Goal: Task Accomplishment & Management: Complete application form

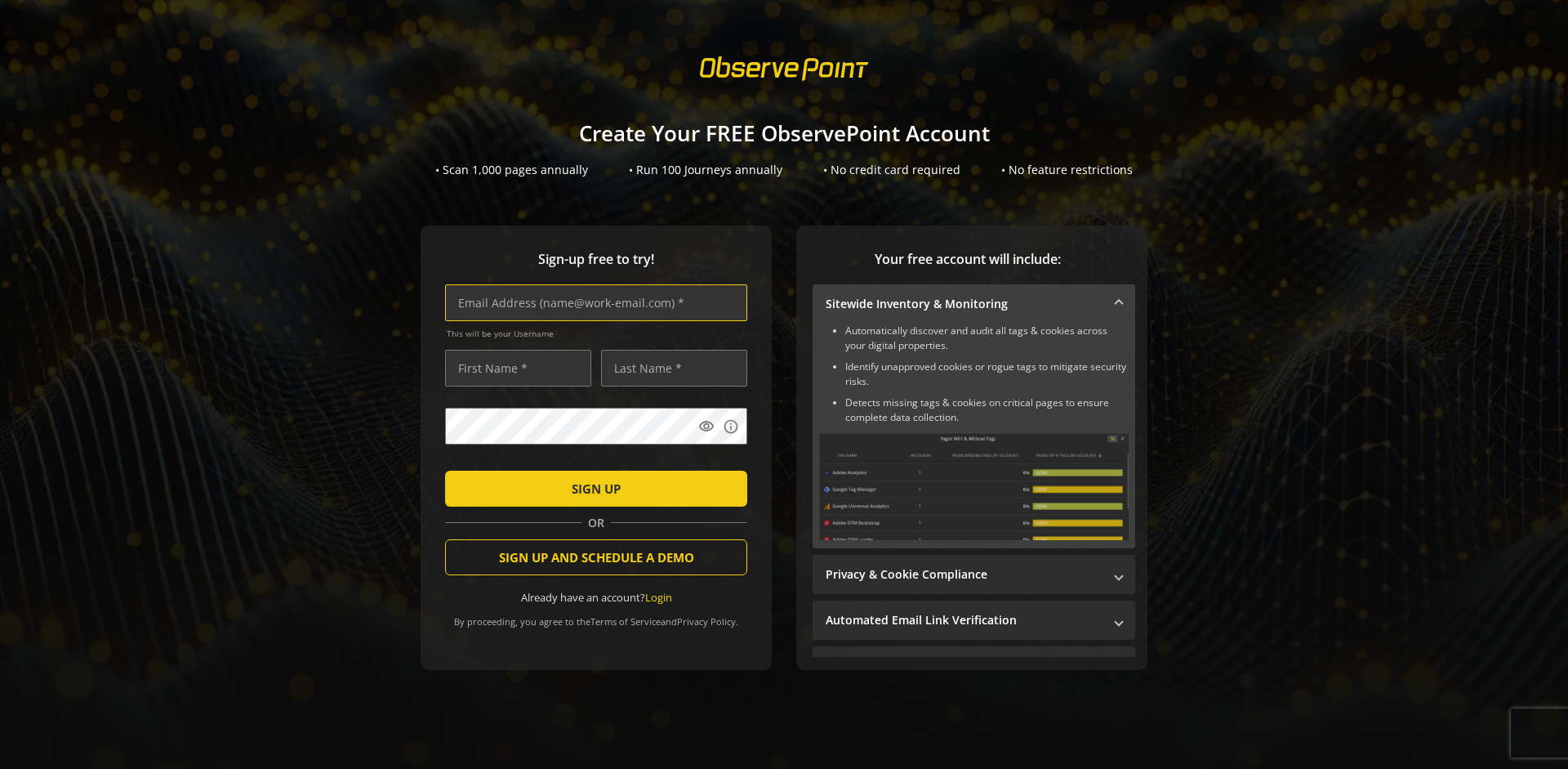
click at [593, 302] on input "text" at bounding box center [596, 303] width 302 height 37
type input "[EMAIL_ADDRESS][DOMAIN_NAME]"
click at [513, 367] on input "text" at bounding box center [519, 368] width 146 height 37
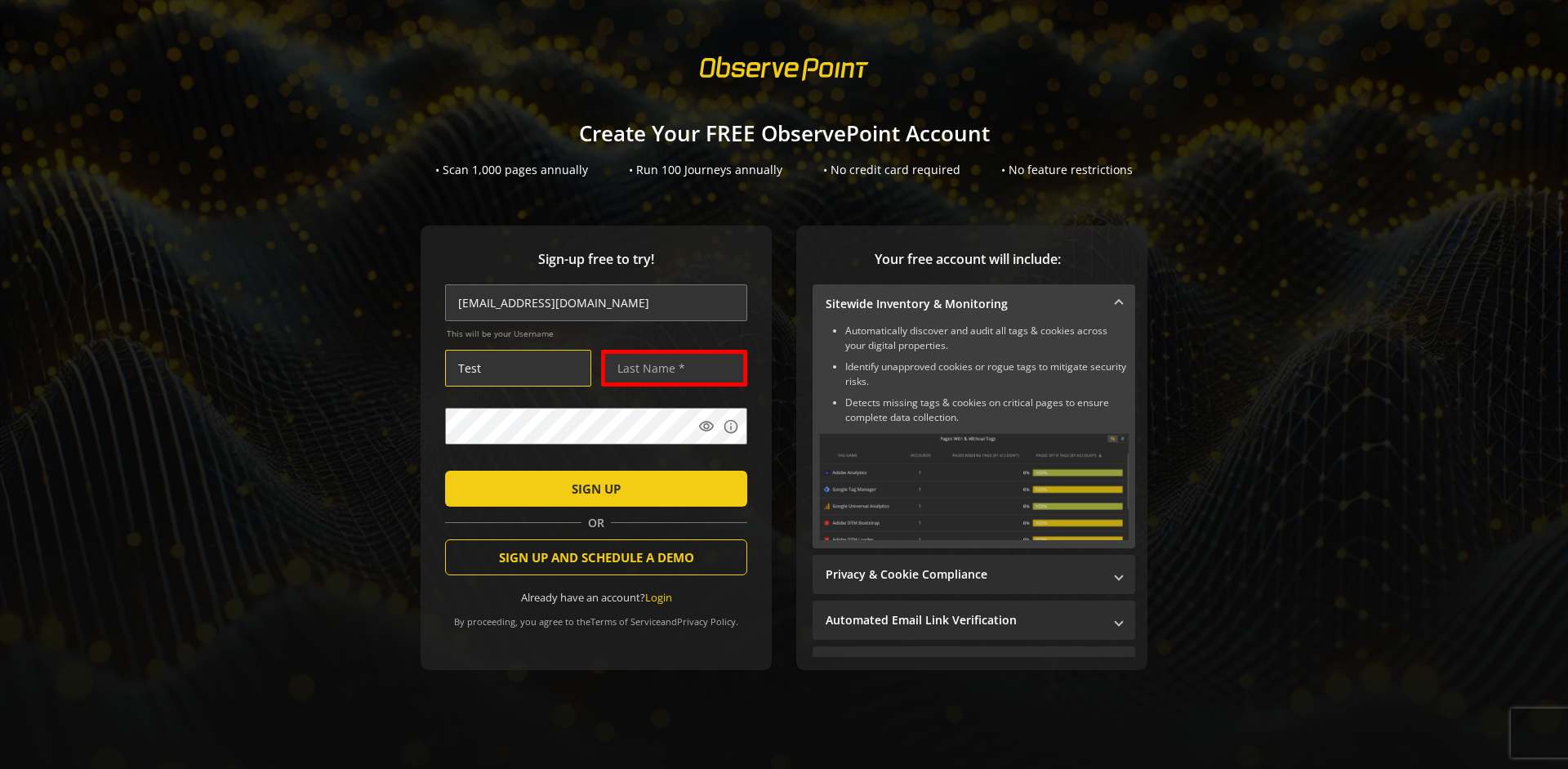
type input "Test"
click at [670, 367] on input "text" at bounding box center [674, 368] width 146 height 37
type input "User"
click at [593, 488] on span "SIGN UP" at bounding box center [596, 488] width 49 height 29
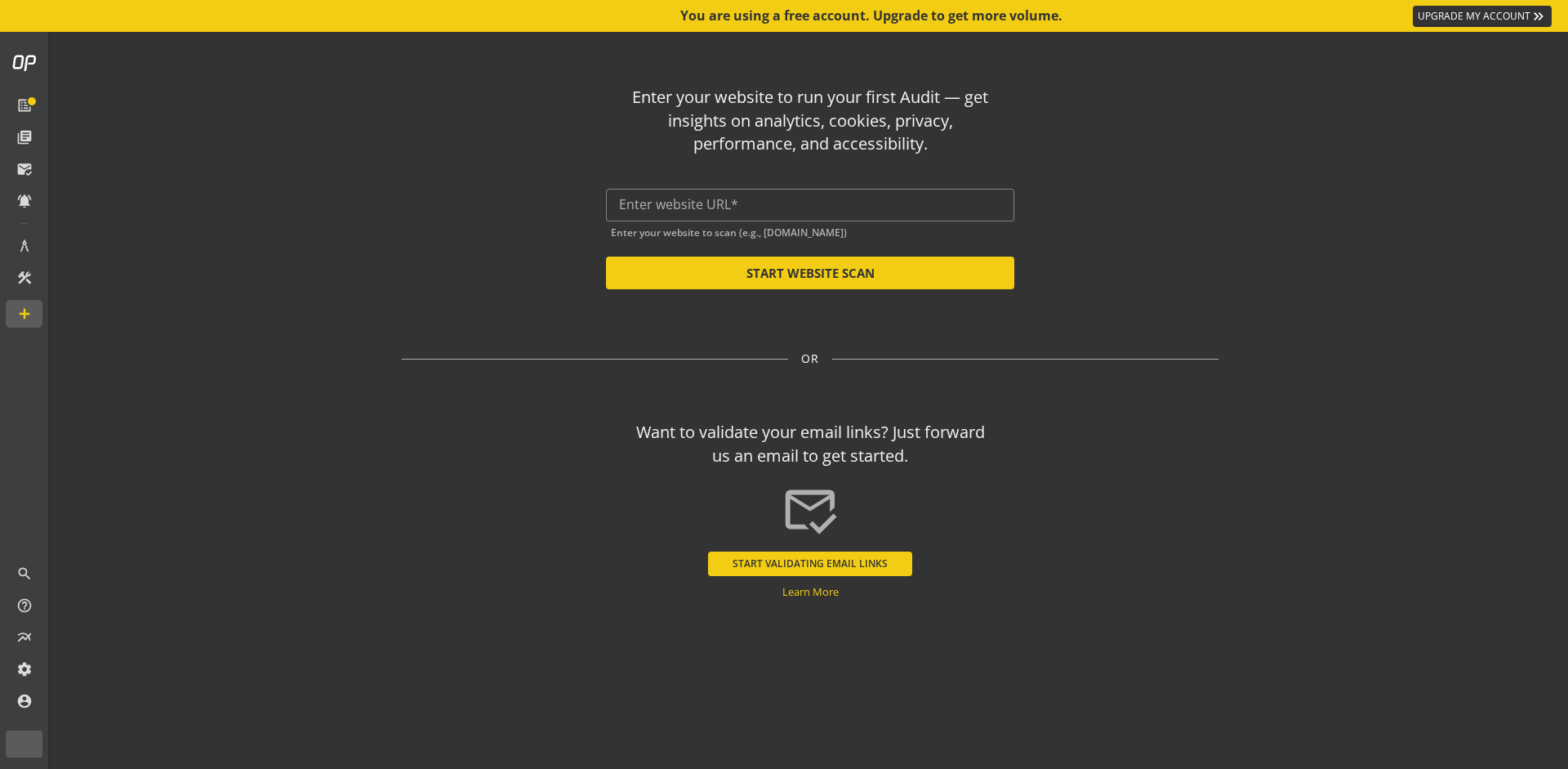
click at [810, 204] on input "text" at bounding box center [810, 205] width 382 height 16
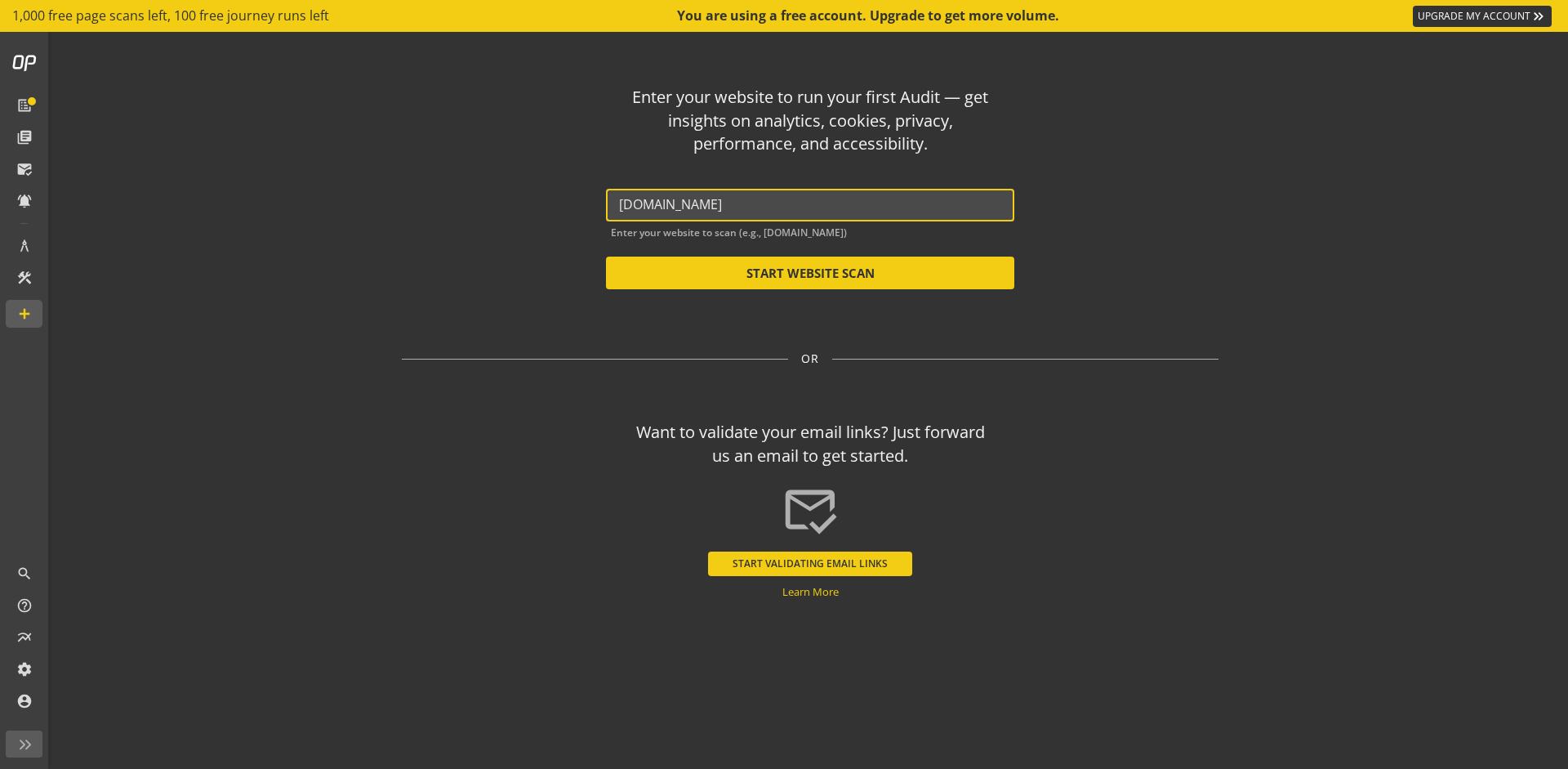
click at [810, 273] on button "START WEBSITE SCAN" at bounding box center [810, 272] width 409 height 33
type input "[URL][DOMAIN_NAME]"
